Goal: Task Accomplishment & Management: Complete application form

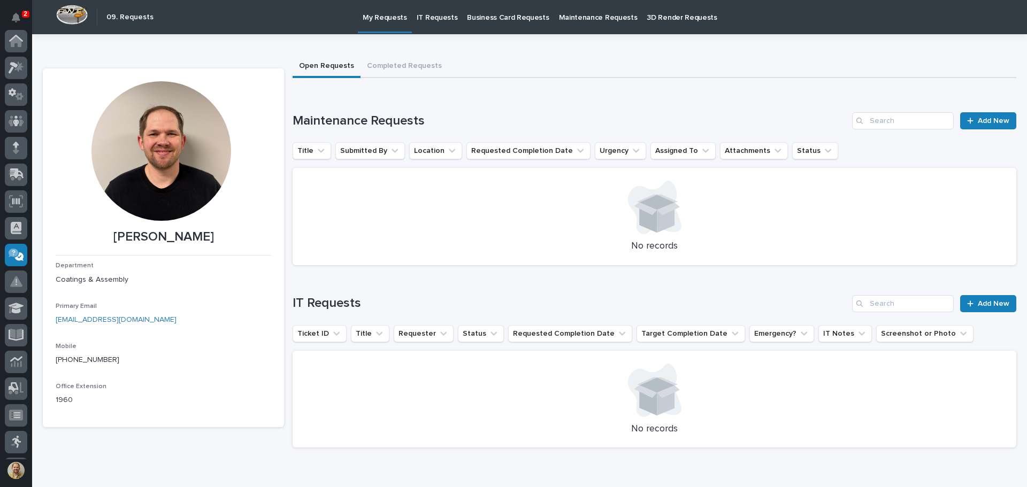
scroll to position [159, 0]
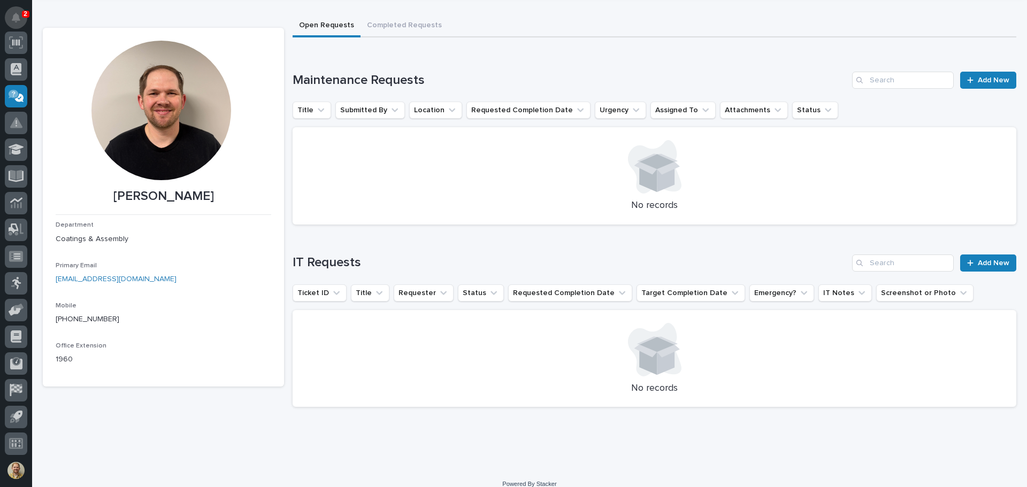
click at [9, 16] on button "Notifications" at bounding box center [16, 17] width 22 height 22
click at [345, 237] on div "Loading... Saving… IT Requests Add New Ticket ID Title Requester Status Request…" at bounding box center [653, 324] width 723 height 183
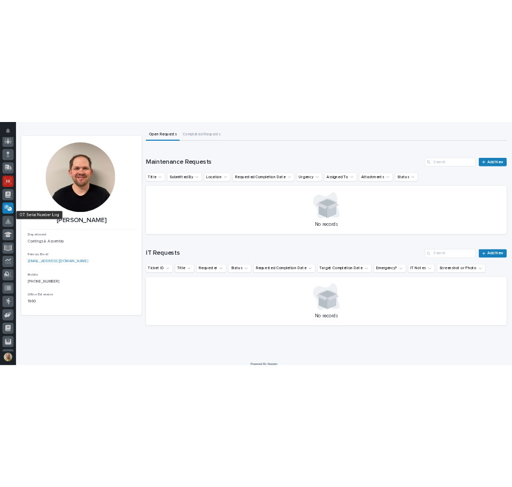
scroll to position [0, 0]
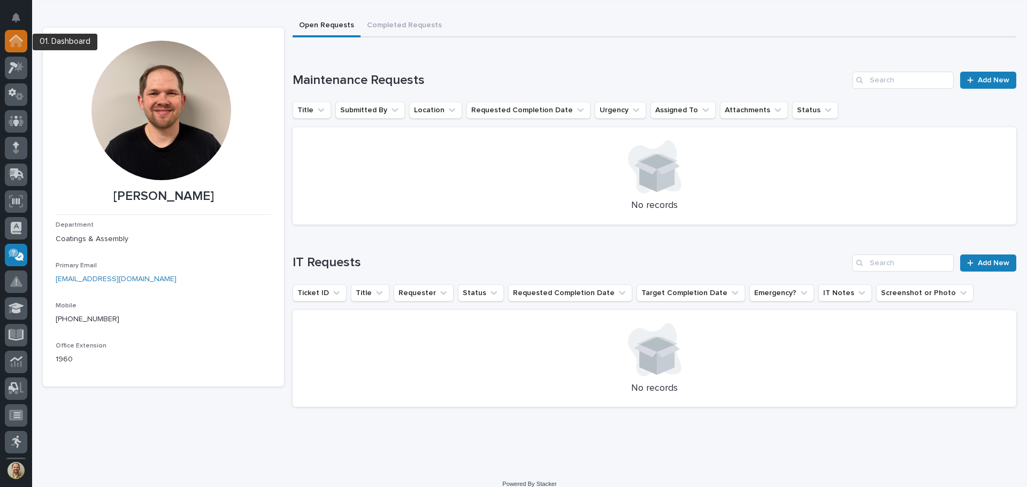
click at [16, 37] on icon at bounding box center [16, 41] width 11 height 11
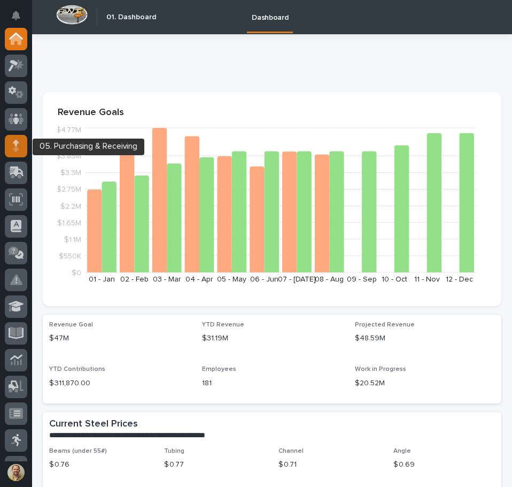
click at [20, 152] on div at bounding box center [16, 146] width 22 height 22
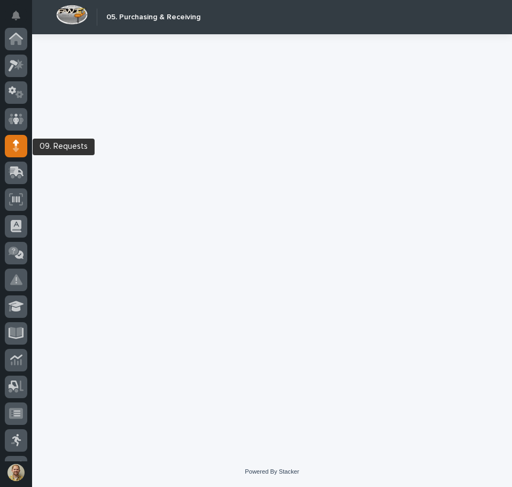
scroll to position [107, 0]
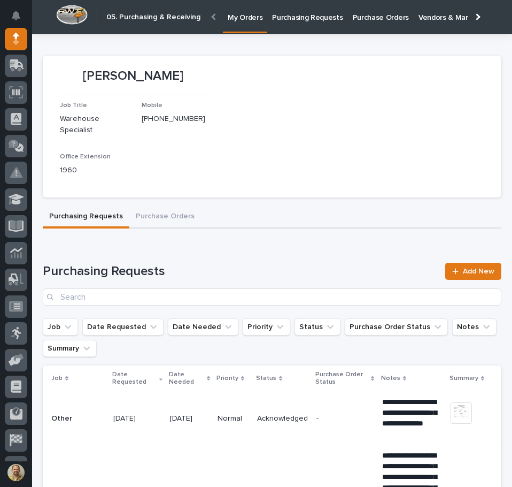
click at [243, 16] on p "My Orders" at bounding box center [245, 11] width 35 height 22
click at [455, 268] on link "Add New" at bounding box center [473, 271] width 56 height 17
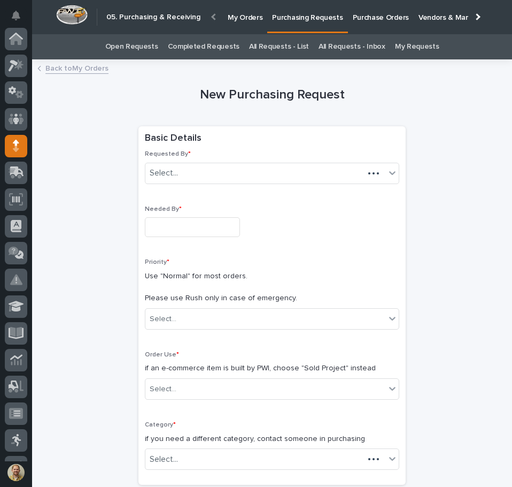
scroll to position [107, 0]
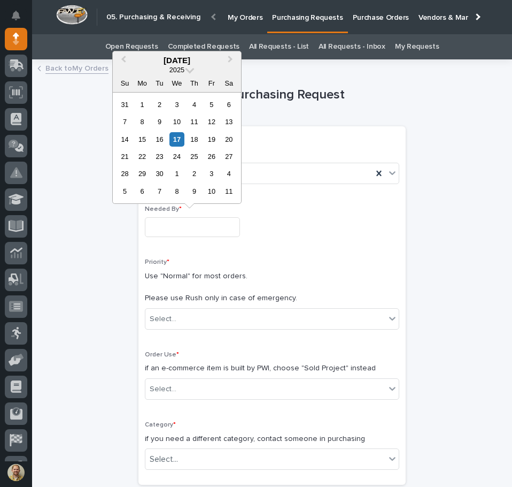
click at [163, 230] on input "text" at bounding box center [192, 227] width 95 height 20
click at [144, 169] on div "29" at bounding box center [142, 173] width 14 height 14
type input "**********"
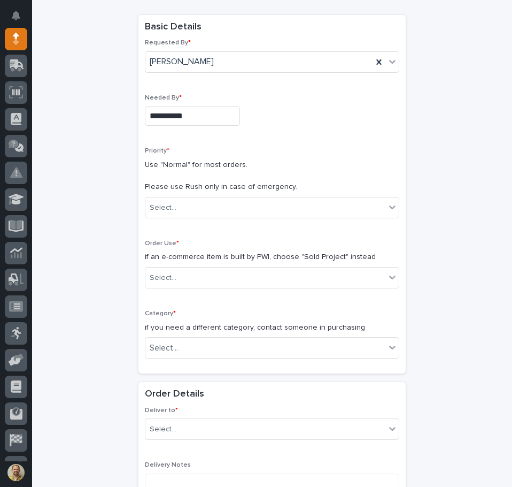
scroll to position [160, 0]
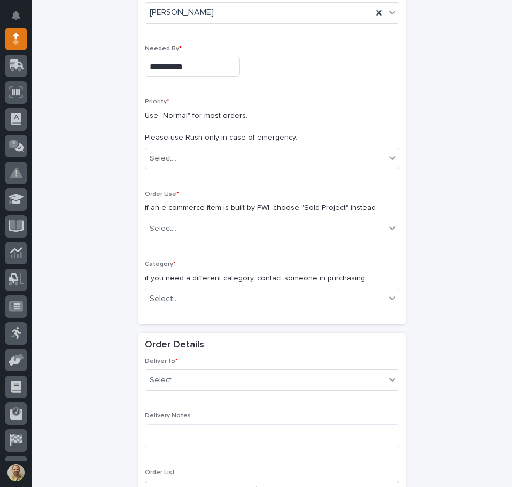
click at [203, 154] on div "Select..." at bounding box center [265, 159] width 240 height 18
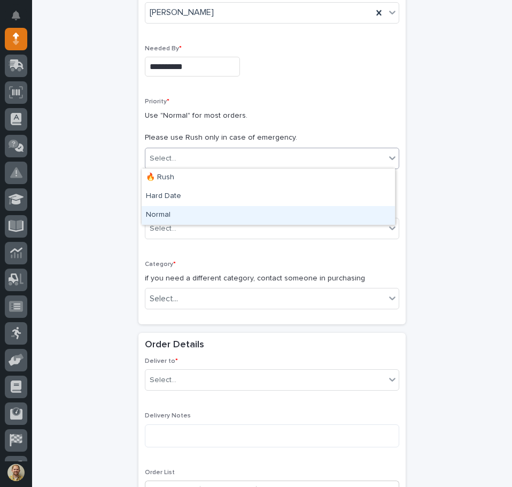
click at [174, 206] on div "Normal" at bounding box center [268, 215] width 253 height 19
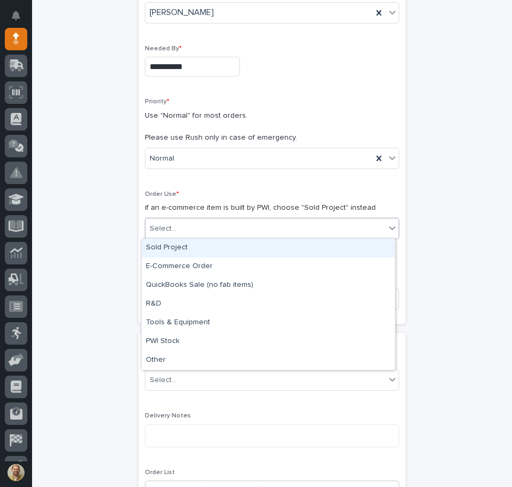
click at [204, 228] on div "Select..." at bounding box center [265, 229] width 240 height 18
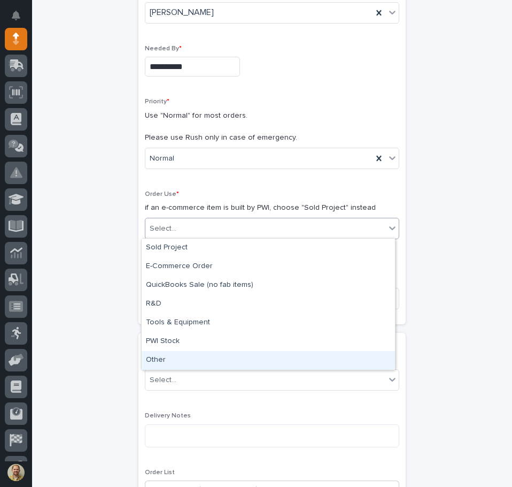
click at [183, 358] on div "Other" at bounding box center [268, 360] width 253 height 19
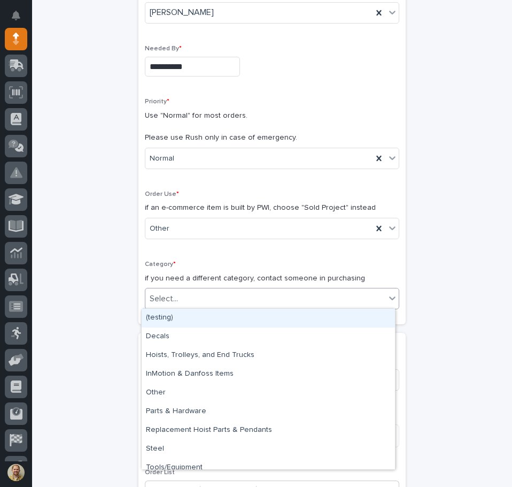
click at [208, 292] on div "Select..." at bounding box center [265, 299] width 240 height 18
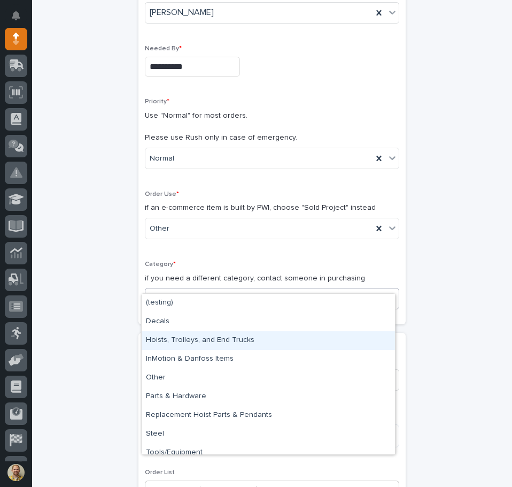
scroll to position [8, 0]
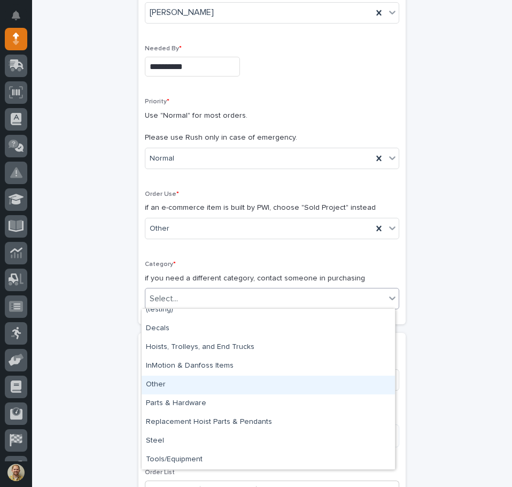
click at [172, 383] on div "Other" at bounding box center [268, 384] width 253 height 19
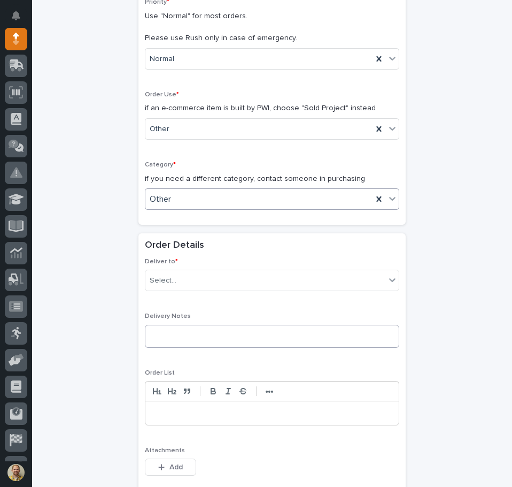
scroll to position [267, 0]
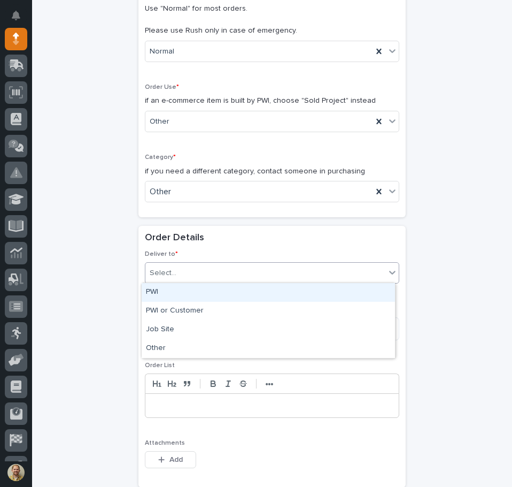
click at [185, 269] on div "Select..." at bounding box center [265, 273] width 240 height 18
click at [174, 287] on div "PWI" at bounding box center [268, 292] width 253 height 19
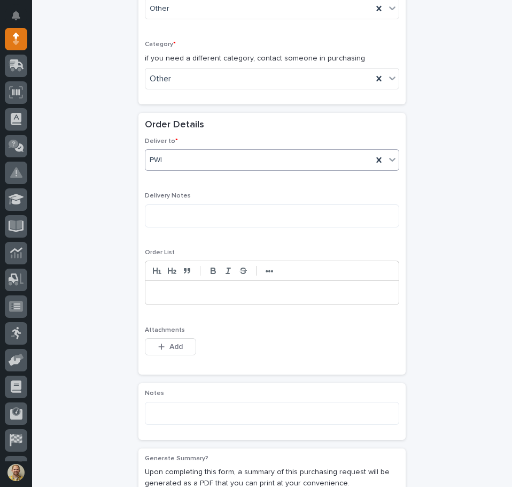
scroll to position [428, 0]
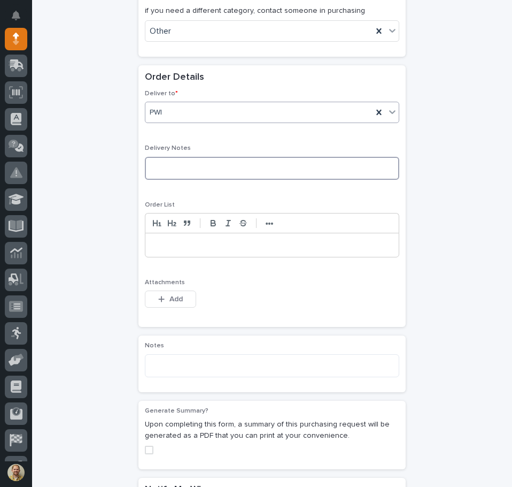
click at [203, 176] on textarea at bounding box center [272, 168] width 255 height 23
type textarea "**********"
click at [241, 244] on p at bounding box center [271, 245] width 237 height 11
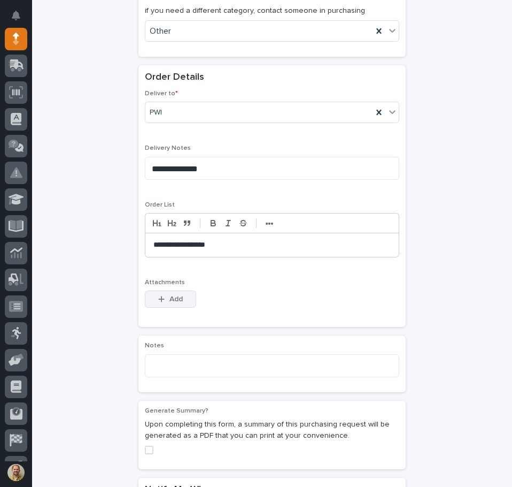
click at [169, 298] on span "Add" at bounding box center [175, 299] width 13 height 10
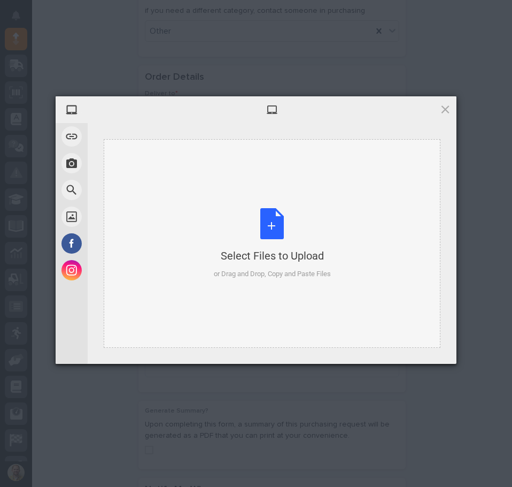
click at [154, 194] on div "Select Files to Upload or Drag and Drop, Copy and Paste Files" at bounding box center [272, 243] width 337 height 209
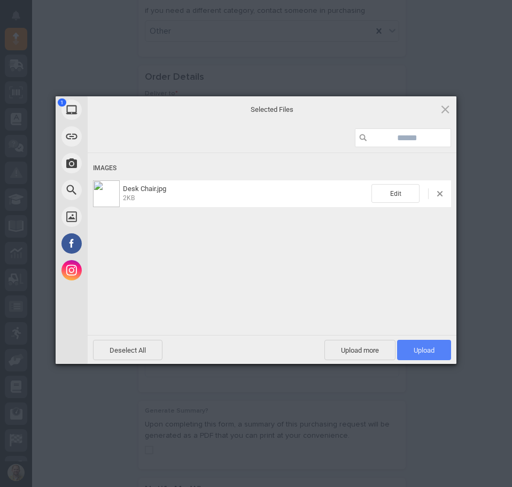
click at [432, 350] on span "Upload 1" at bounding box center [424, 350] width 21 height 8
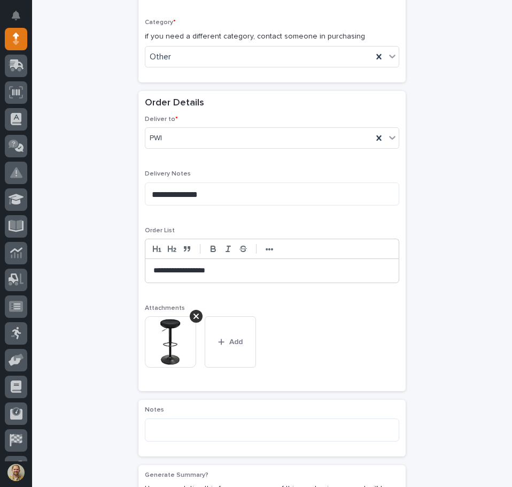
scroll to position [500, 0]
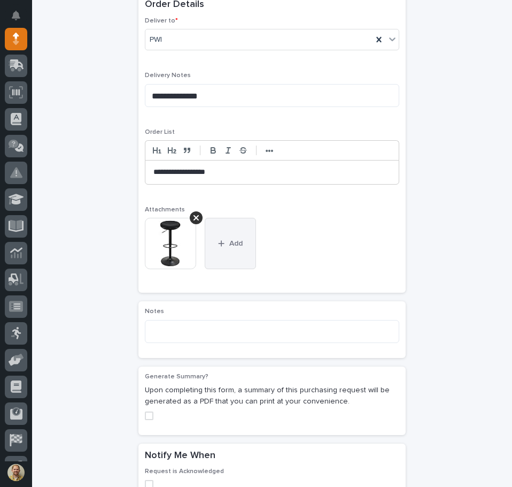
click at [227, 250] on button "Add" at bounding box center [230, 243] width 51 height 51
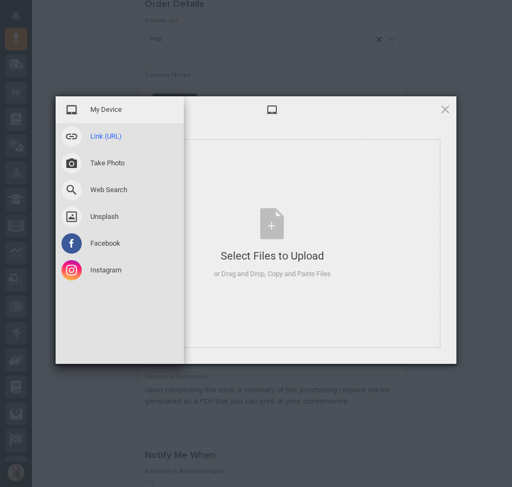
click at [96, 132] on span "Link (URL)" at bounding box center [106, 137] width 32 height 10
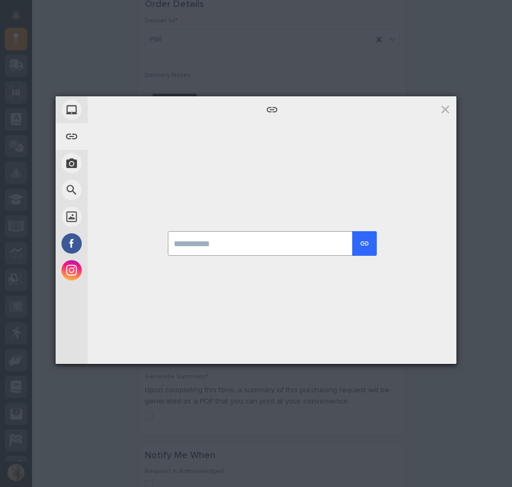
click at [212, 240] on input "url" at bounding box center [272, 243] width 209 height 25
paste input "**********"
type input "**********"
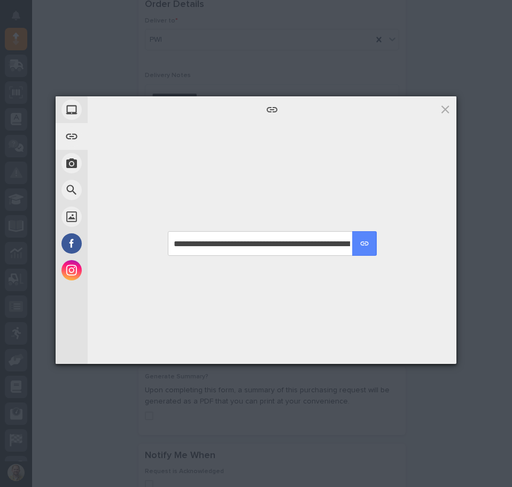
click at [368, 240] on div "submit" at bounding box center [365, 243] width 10 height 10
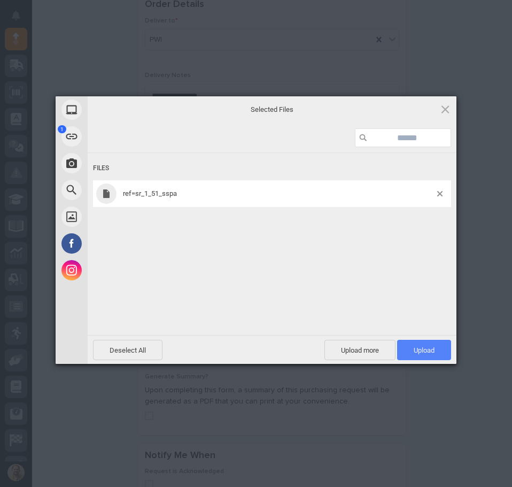
click at [425, 345] on span "Upload 1" at bounding box center [424, 350] width 54 height 20
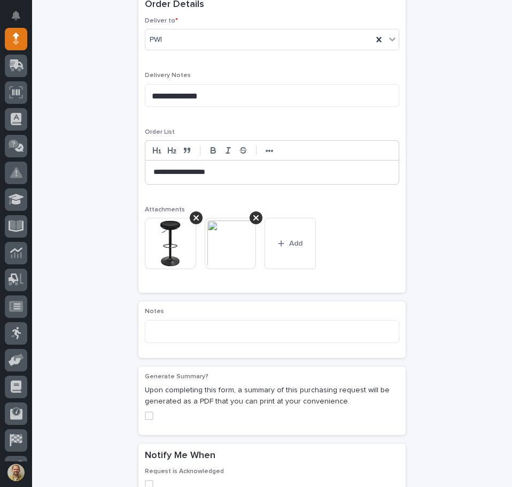
click at [215, 240] on img at bounding box center [230, 243] width 51 height 51
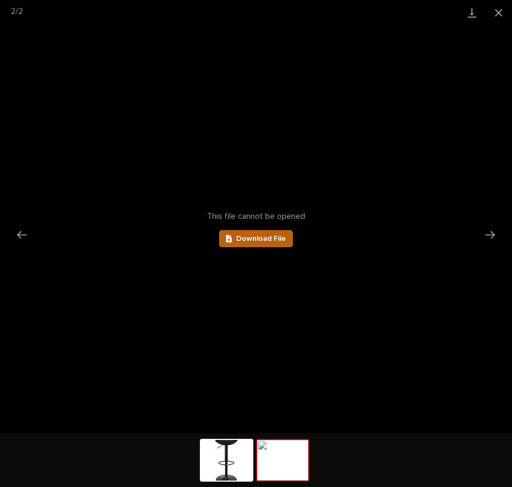
click at [271, 242] on span "Download File" at bounding box center [261, 238] width 50 height 7
click at [503, 11] on button "Close gallery" at bounding box center [498, 12] width 27 height 25
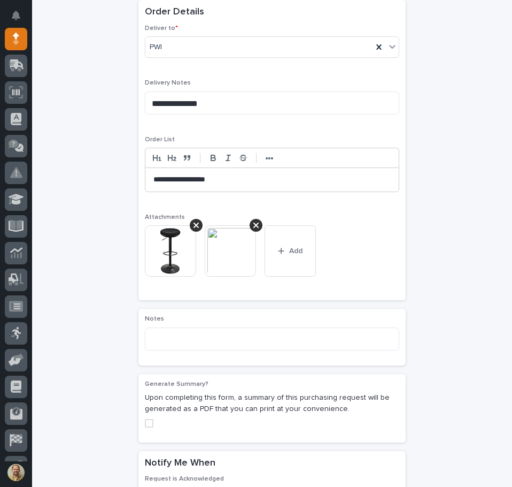
scroll to position [554, 0]
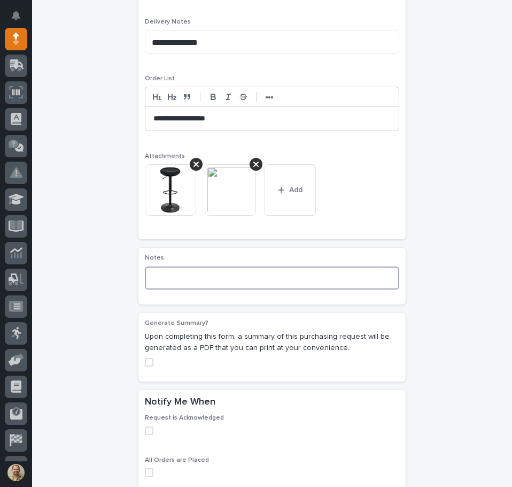
click at [226, 271] on textarea at bounding box center [272, 277] width 255 height 23
type textarea "*"
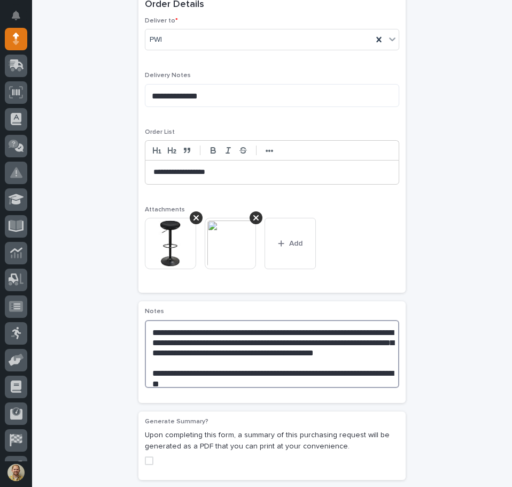
scroll to position [607, 0]
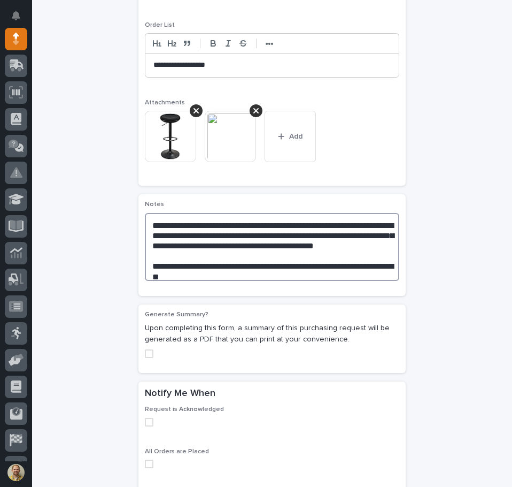
type textarea "**********"
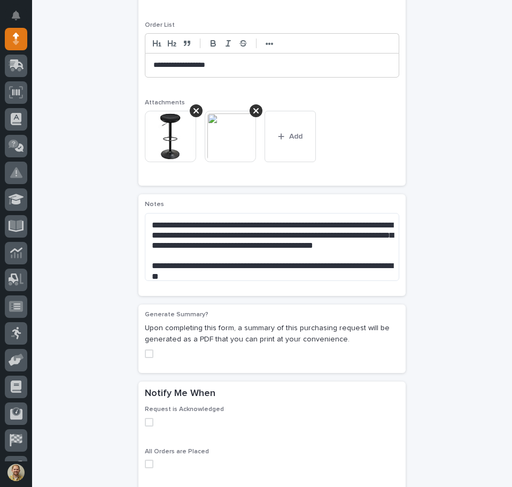
click at [150, 354] on label at bounding box center [272, 353] width 255 height 9
click at [145, 421] on span at bounding box center [149, 422] width 9 height 9
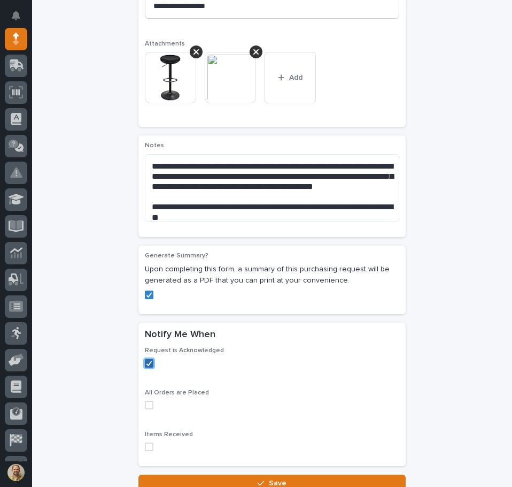
scroll to position [754, 0]
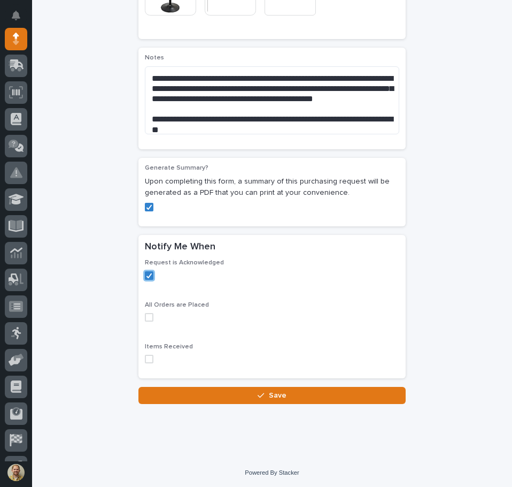
click at [145, 315] on span at bounding box center [149, 317] width 9 height 9
click at [145, 362] on span at bounding box center [149, 358] width 9 height 9
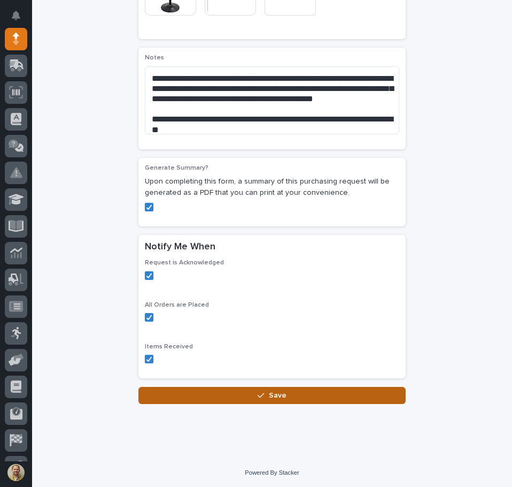
click at [202, 397] on button "Save" at bounding box center [271, 395] width 267 height 17
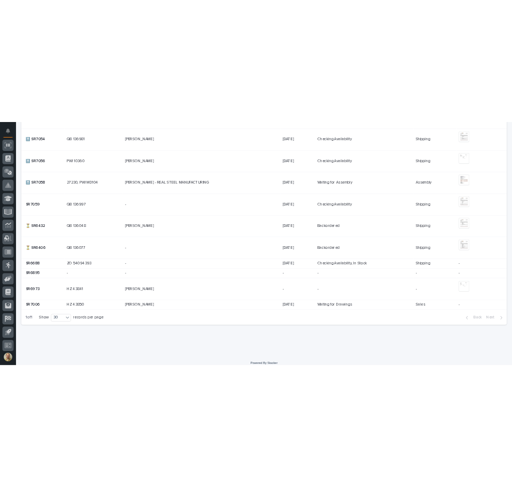
scroll to position [1026, 0]
